Goal: Transaction & Acquisition: Purchase product/service

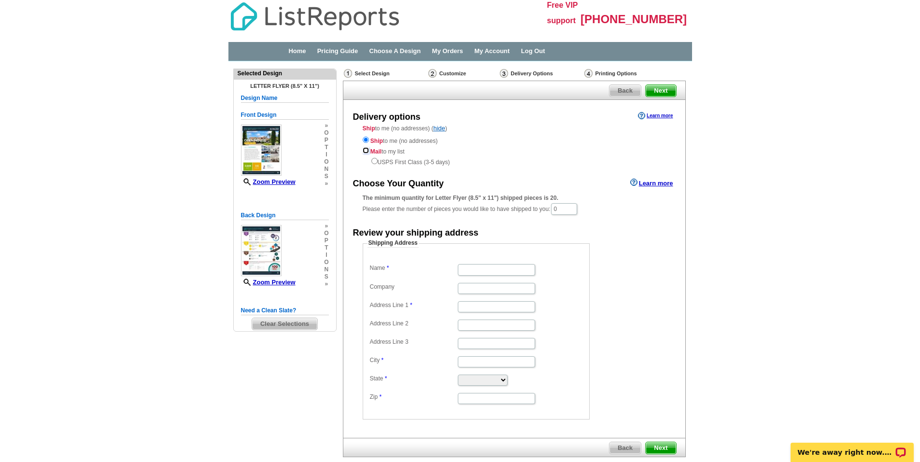
click at [365, 153] on input "radio" at bounding box center [366, 150] width 6 height 6
radio input "true"
click at [366, 141] on input "radio" at bounding box center [366, 140] width 6 height 6
radio input "true"
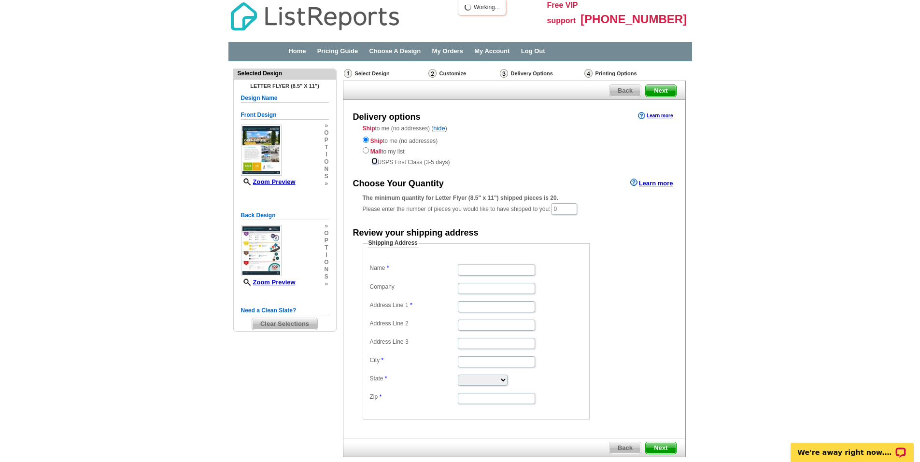
click at [372, 163] on input "radio" at bounding box center [374, 161] width 6 height 6
radio input "true"
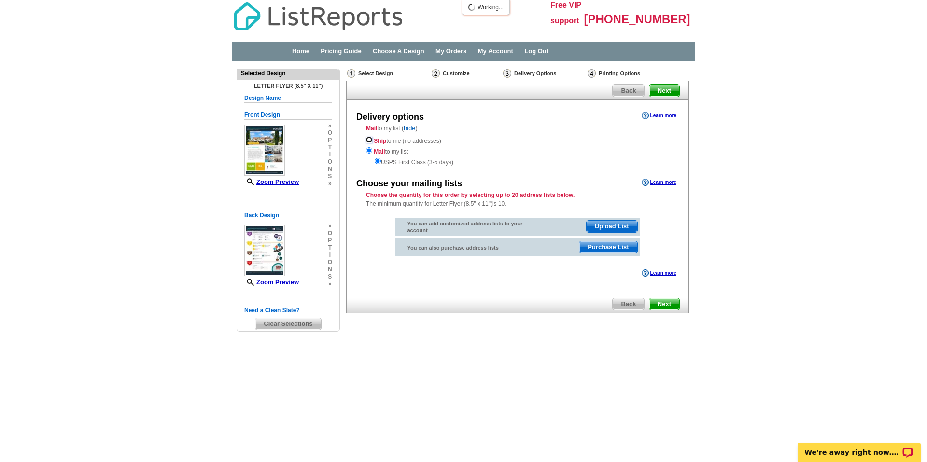
click at [369, 141] on input "radio" at bounding box center [369, 140] width 6 height 6
radio input "true"
click at [379, 161] on input "radio" at bounding box center [378, 161] width 6 height 6
click at [371, 142] on input "radio" at bounding box center [369, 140] width 6 height 6
radio input "true"
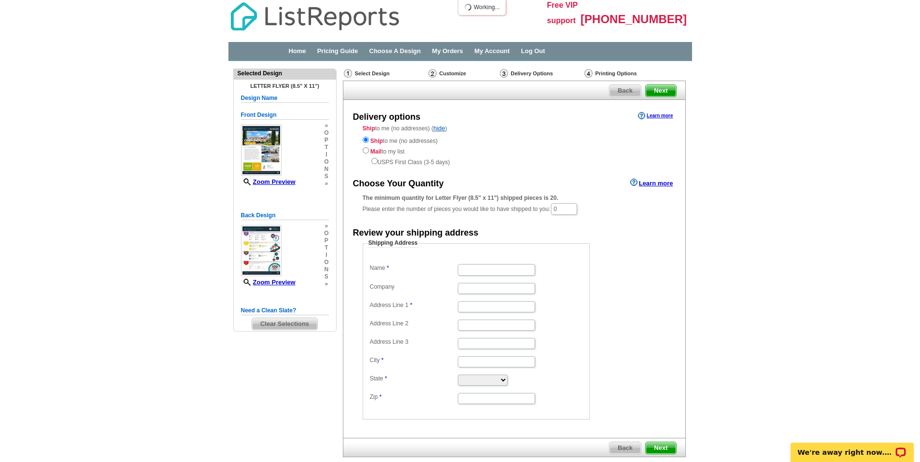
drag, startPoint x: 483, startPoint y: 255, endPoint x: 496, endPoint y: 266, distance: 17.5
click at [484, 256] on fieldset "Shipping Address Name Company Address Line 1 Address Line 2 Address Line 3 City…" at bounding box center [476, 329] width 227 height 181
click at [496, 266] on input "Name" at bounding box center [496, 269] width 77 height 11
type input "[DEMOGRAPHIC_DATA][PERSON_NAME]"
type input "Alam Realty"
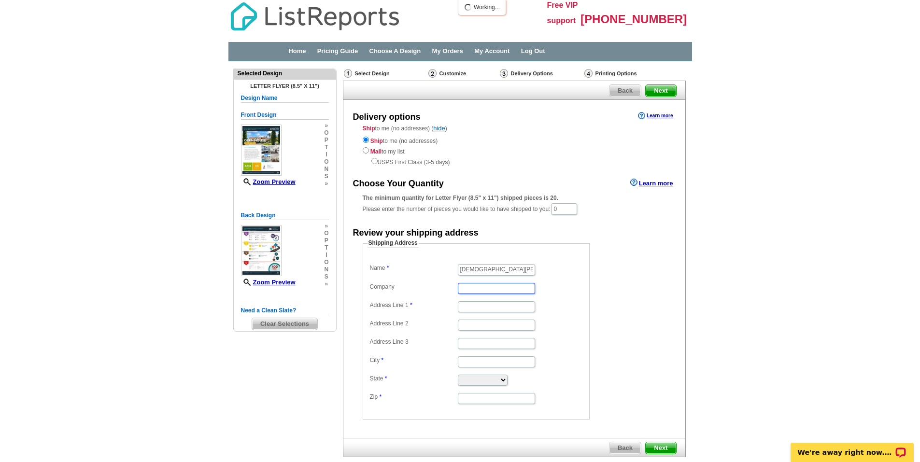
type input "[STREET_ADDRESS]"
type input "VICTORVILLE"
type input "Victorville"
select select "CA"
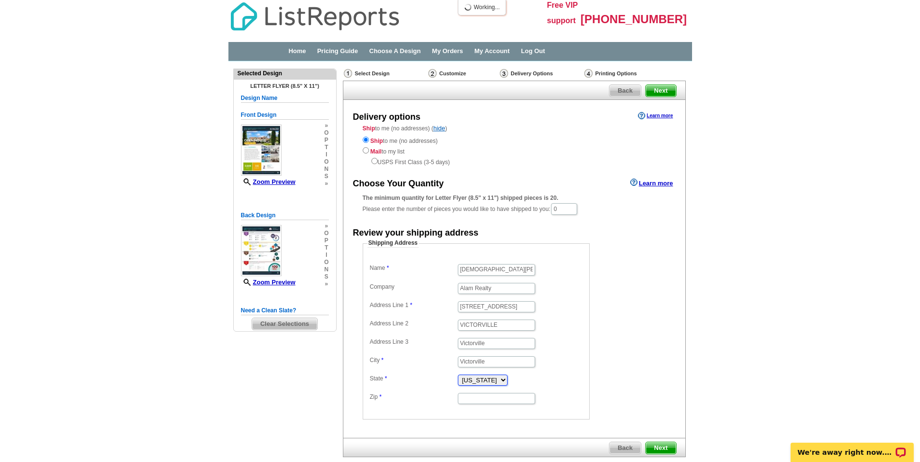
type input "92392"
click at [653, 447] on span "Next" at bounding box center [661, 448] width 30 height 12
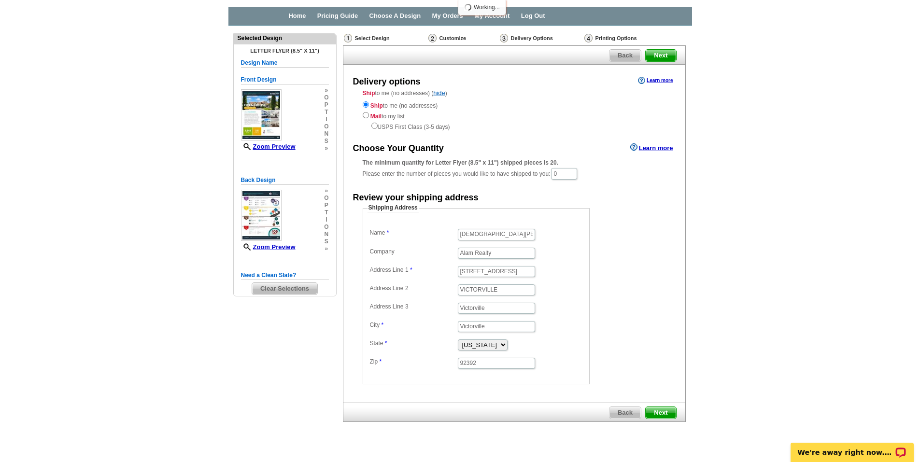
scroll to position [52, 0]
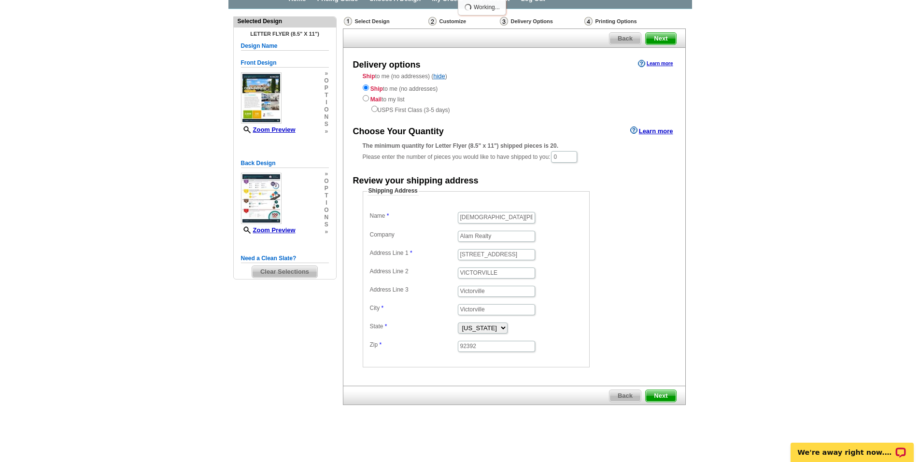
click at [661, 403] on div "Back Next" at bounding box center [514, 395] width 343 height 19
click at [659, 398] on span "Next" at bounding box center [661, 396] width 30 height 12
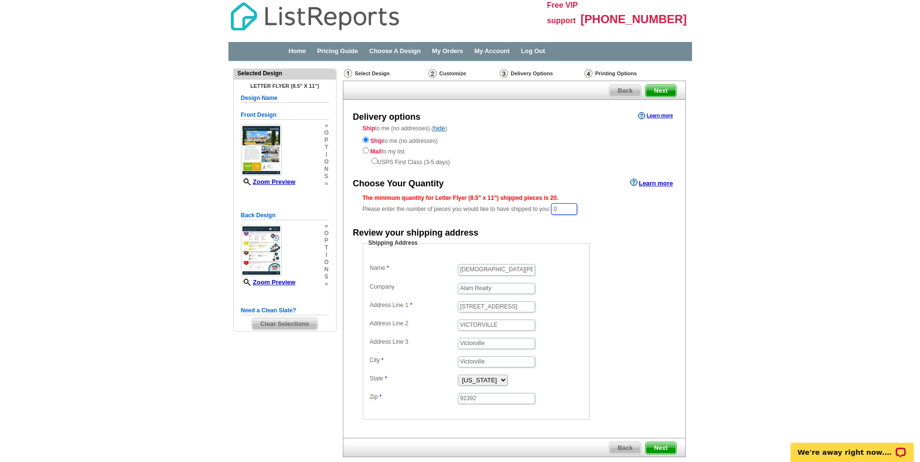
click at [576, 213] on input "0" at bounding box center [564, 209] width 26 height 12
type input "100"
click at [633, 302] on form "Shipping Address Name Christian Silva Company Alam Realty Address Line 1 13679 …" at bounding box center [514, 330] width 303 height 181
click at [664, 447] on span "Next" at bounding box center [661, 449] width 30 height 12
